Goal: Transaction & Acquisition: Purchase product/service

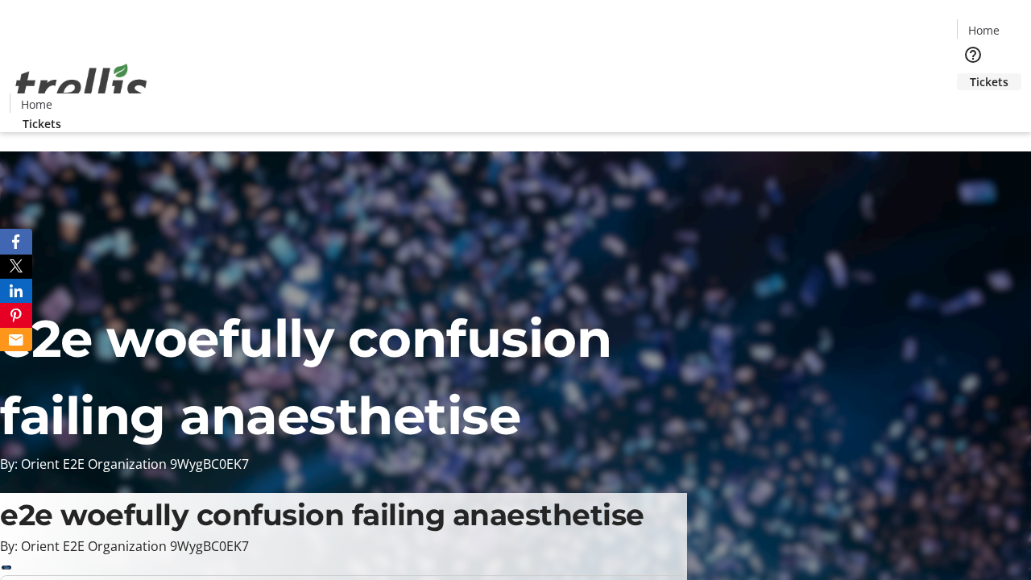
click at [970, 73] on span "Tickets" at bounding box center [989, 81] width 39 height 17
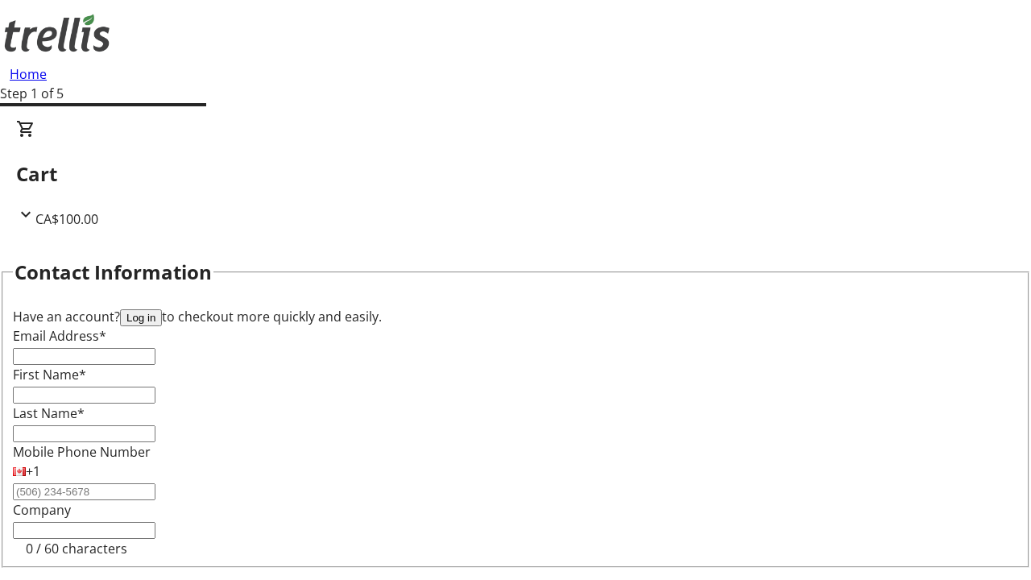
type input "FREE"
type input "[PERSON_NAME][EMAIL_ADDRESS][DOMAIN_NAME]"
type input "[PERSON_NAME]"
